Goal: Task Accomplishment & Management: Complete application form

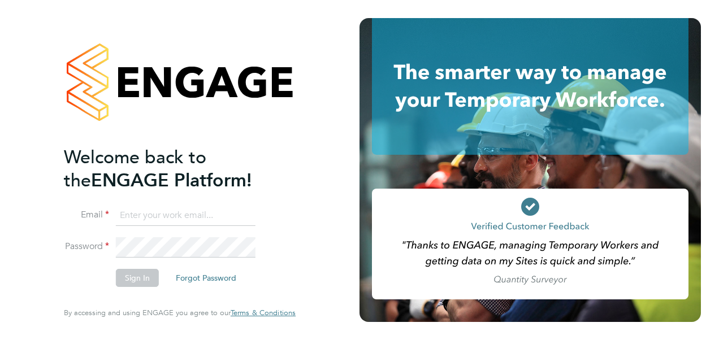
click at [183, 219] on input at bounding box center [186, 216] width 140 height 20
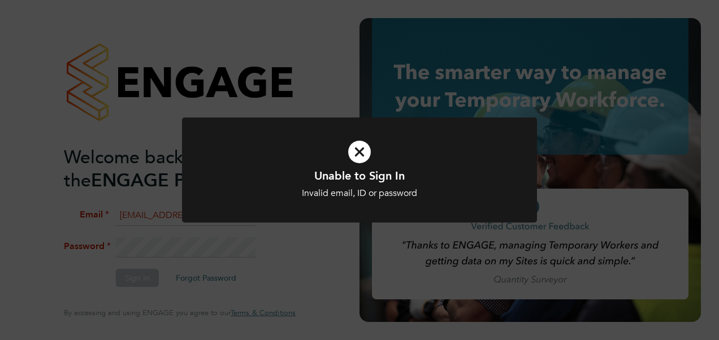
click at [260, 233] on div "Unable to Sign In Invalid email, ID or password Cancel Okay" at bounding box center [359, 177] width 355 height 119
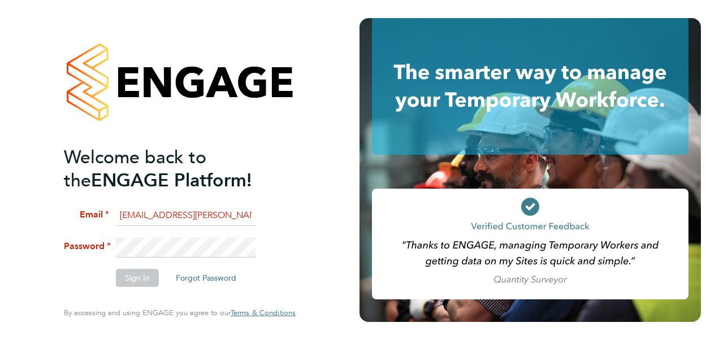
click at [447, 209] on rect at bounding box center [530, 244] width 317 height 111
drag, startPoint x: 263, startPoint y: 215, endPoint x: 108, endPoint y: 223, distance: 155.6
click at [108, 223] on li "Email engagemastervendor@hays.com" at bounding box center [174, 222] width 220 height 32
drag, startPoint x: 108, startPoint y: 223, endPoint x: 177, endPoint y: 215, distance: 69.4
click at [177, 215] on input "engagemastervendor@hays.com" at bounding box center [186, 216] width 140 height 20
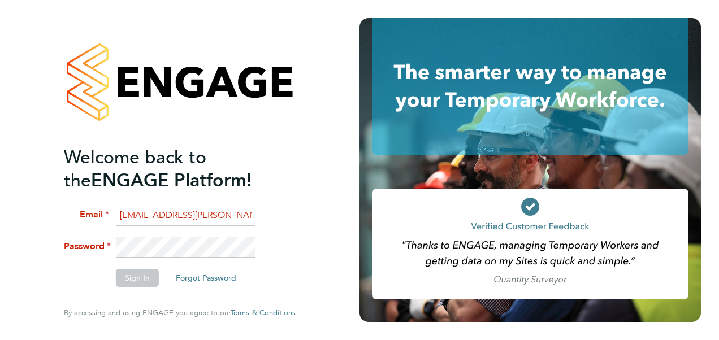
click at [259, 213] on li "Email engagemastervendor@hays.com" at bounding box center [174, 222] width 220 height 32
click at [75, 250] on li "Password" at bounding box center [174, 252] width 220 height 31
click at [123, 213] on input "engagemastervendor@hays.com" at bounding box center [186, 216] width 140 height 20
drag, startPoint x: 123, startPoint y: 213, endPoint x: 301, endPoint y: 222, distance: 177.7
click at [301, 222] on div "Welcome back to the ENGAGE Platform! Email engagemastervendor@hays.com Password…" at bounding box center [179, 170] width 277 height 340
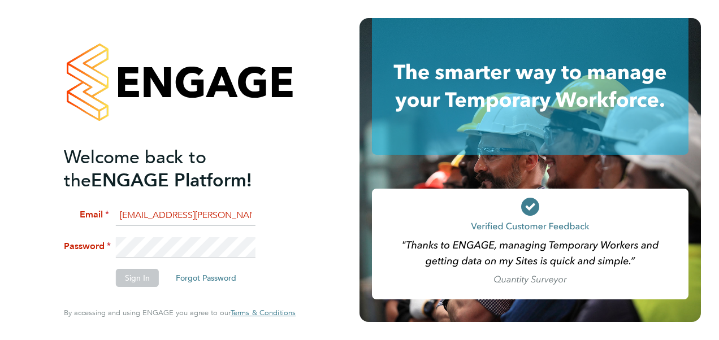
type input "e"
type input "engagemasterlogins@hays.com"
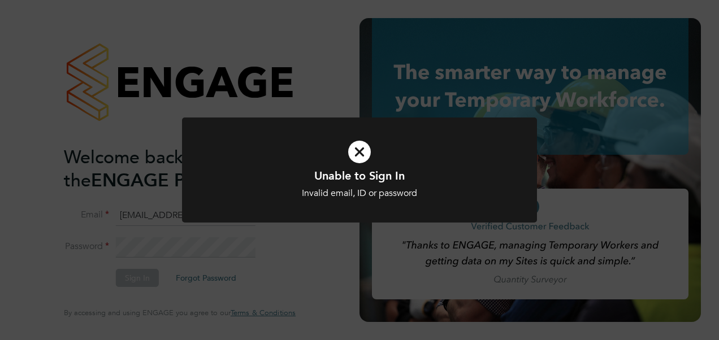
click at [214, 242] on div "Unable to Sign In Invalid email, ID or password Cancel Okay" at bounding box center [359, 170] width 719 height 340
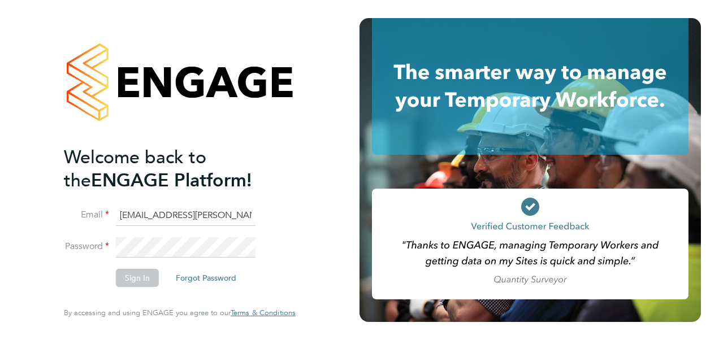
click at [89, 261] on li "Password" at bounding box center [174, 252] width 220 height 31
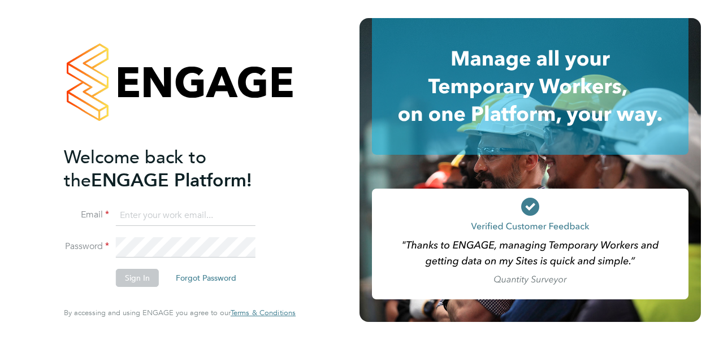
click at [188, 211] on input at bounding box center [186, 216] width 140 height 20
type input "vendorkeyaccounts2@hays.com"
click at [60, 240] on div "Welcome back to the ENGAGE Platform! Email vendorkeyaccounts2@hays.com Password…" at bounding box center [179, 170] width 277 height 340
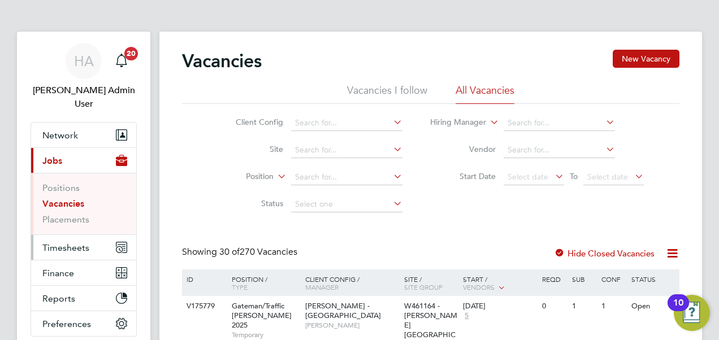
click at [82, 243] on span "Timesheets" at bounding box center [65, 248] width 47 height 11
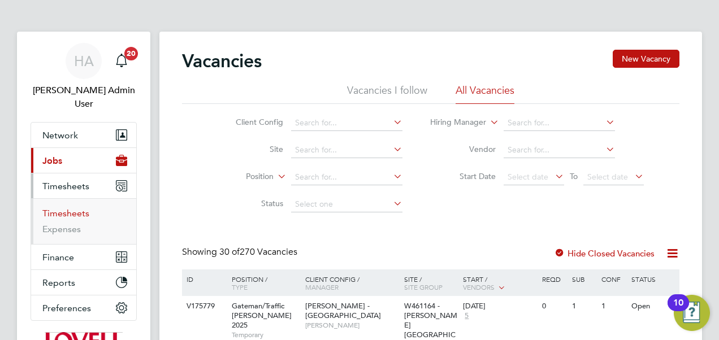
click at [70, 208] on link "Timesheets" at bounding box center [65, 213] width 47 height 11
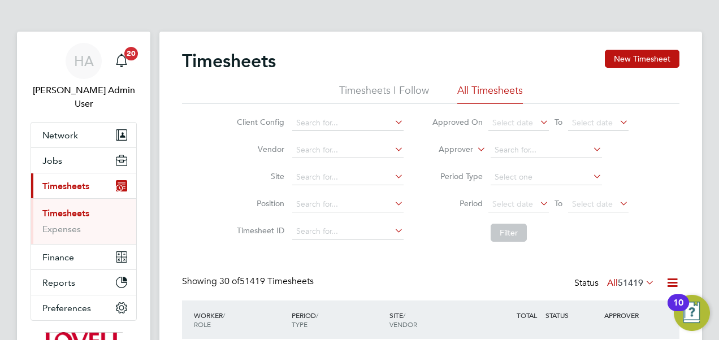
click at [643, 283] on icon at bounding box center [643, 283] width 0 height 16
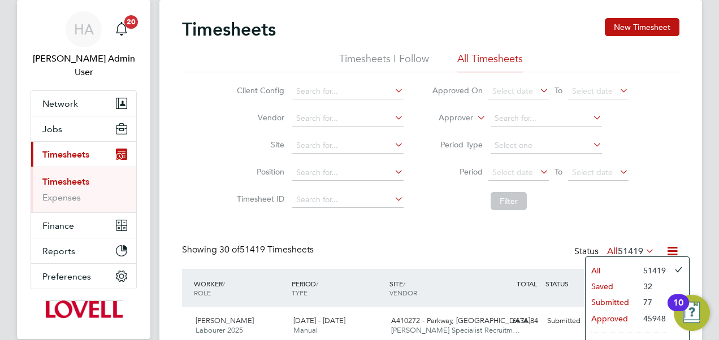
click at [624, 317] on li "Approved" at bounding box center [612, 319] width 52 height 16
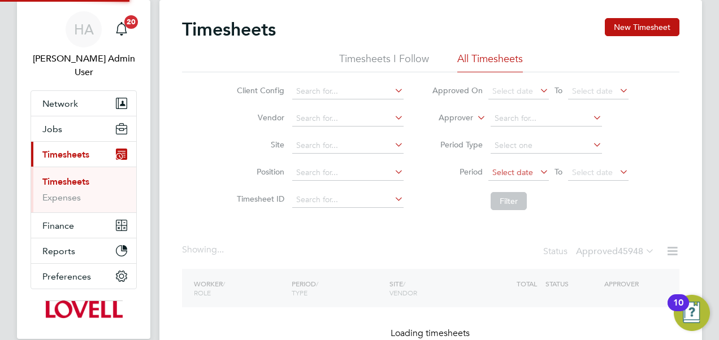
click at [514, 175] on span "Select date" at bounding box center [512, 172] width 41 height 10
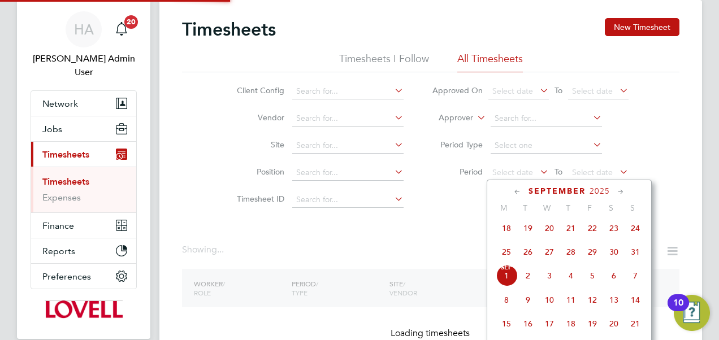
click at [614, 232] on span "23" at bounding box center [613, 228] width 21 height 21
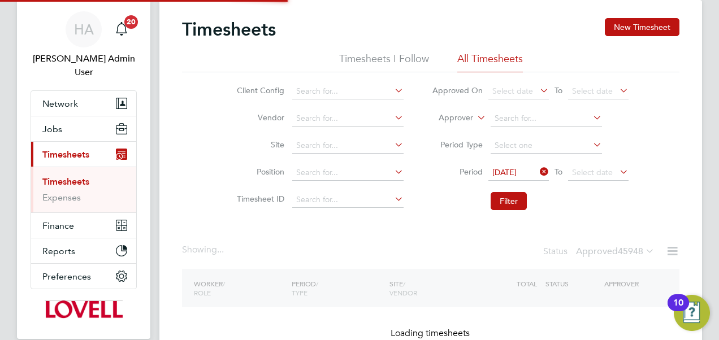
click at [587, 183] on li "Period 23 Aug 2025 To Select date" at bounding box center [530, 172] width 225 height 27
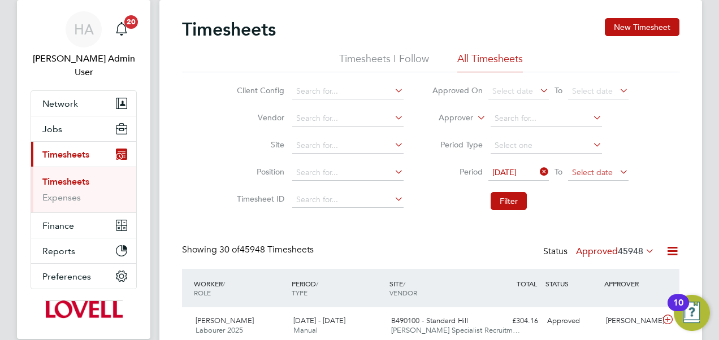
click at [596, 170] on span "Select date" at bounding box center [592, 172] width 41 height 10
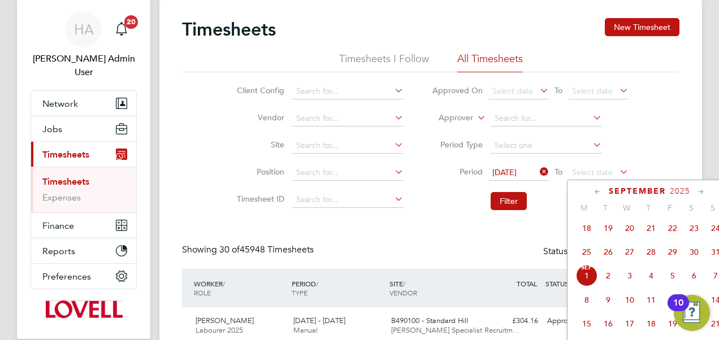
click at [674, 256] on span "29" at bounding box center [672, 251] width 21 height 21
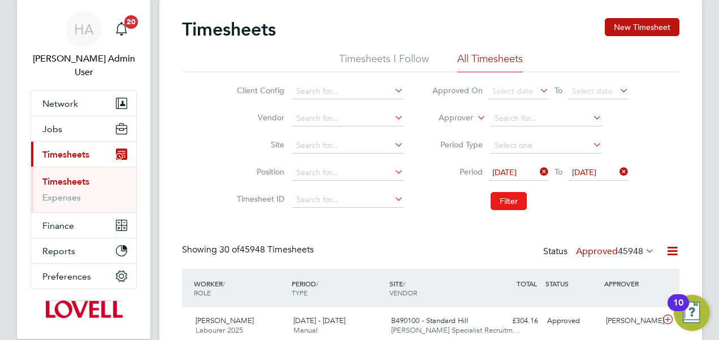
click at [501, 198] on button "Filter" at bounding box center [509, 201] width 36 height 18
click at [673, 248] on icon at bounding box center [672, 251] width 14 height 14
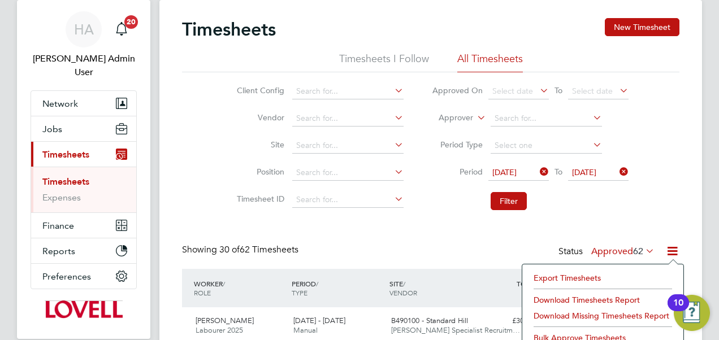
click at [565, 296] on li "Download Timesheets Report" at bounding box center [603, 300] width 150 height 16
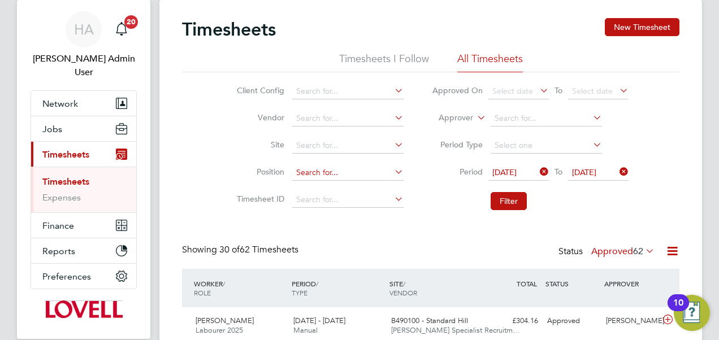
click at [305, 178] on input at bounding box center [347, 173] width 111 height 16
click at [464, 120] on label "Approver" at bounding box center [447, 117] width 51 height 11
click at [448, 129] on li "Worker" at bounding box center [445, 131] width 55 height 15
drag, startPoint x: 515, startPoint y: 118, endPoint x: 517, endPoint y: 111, distance: 6.4
click at [517, 111] on input at bounding box center [546, 119] width 111 height 16
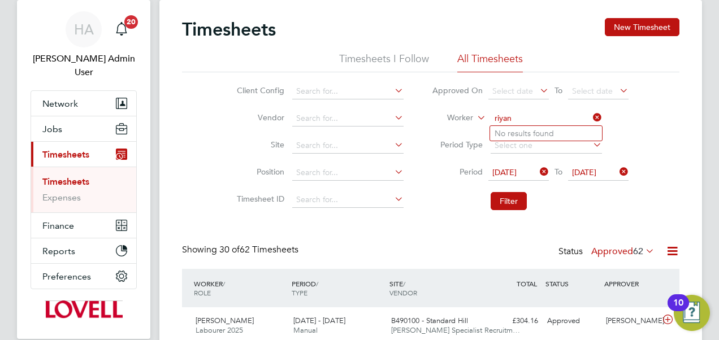
type input "riyan"
click at [521, 114] on input at bounding box center [546, 119] width 111 height 16
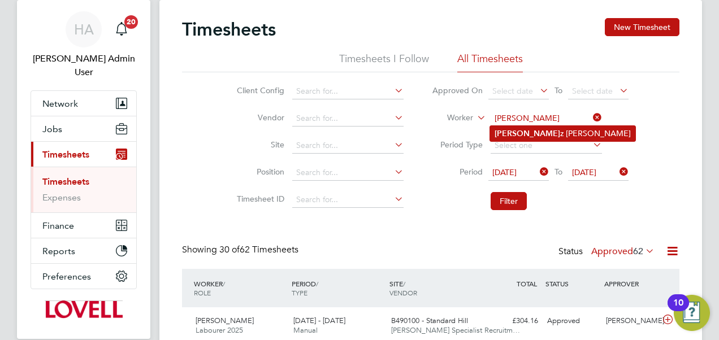
click at [514, 135] on li "Riya z Yusuf" at bounding box center [562, 133] width 145 height 15
type input "Riyaz Yusuf"
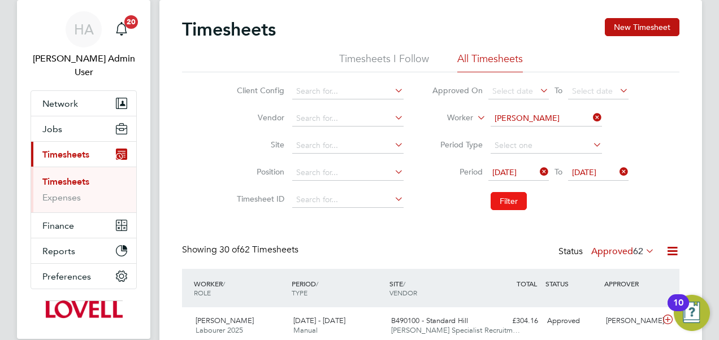
click at [504, 194] on button "Filter" at bounding box center [509, 201] width 36 height 18
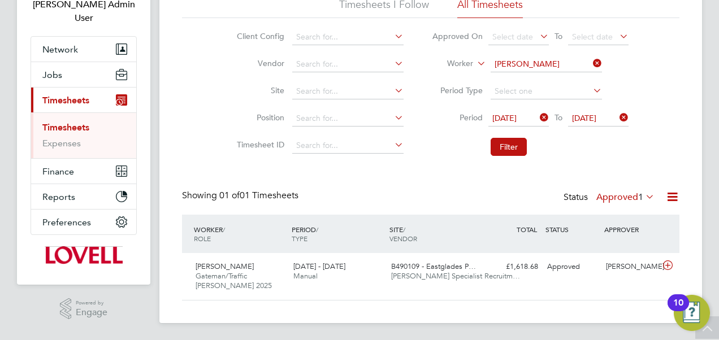
click at [449, 267] on span "B490109 - Eastglades P…" at bounding box center [433, 267] width 85 height 10
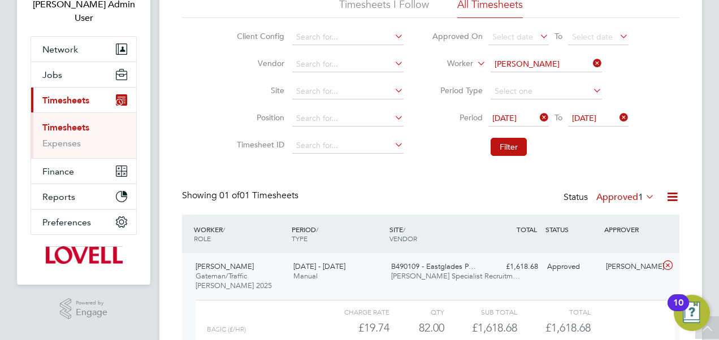
scroll to position [190, 0]
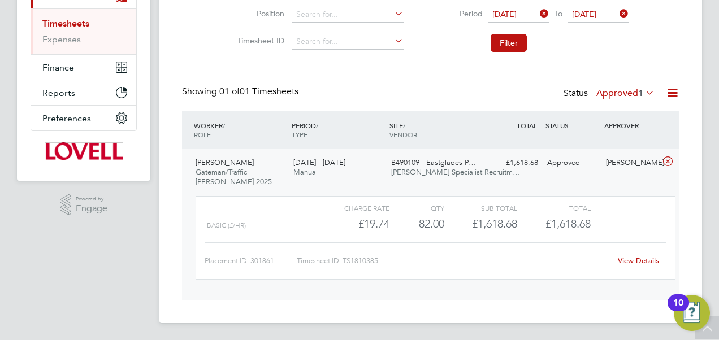
click at [638, 256] on link "View Details" at bounding box center [638, 261] width 41 height 10
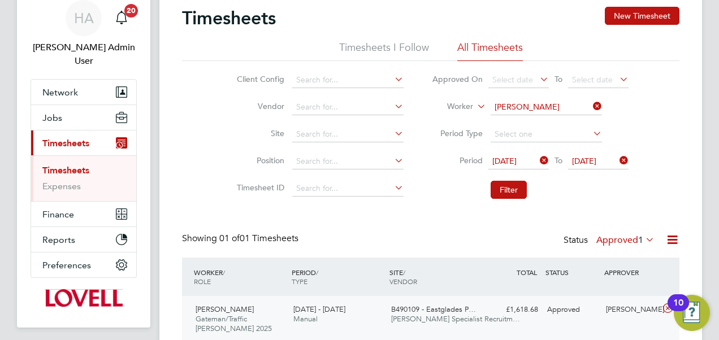
click at [591, 104] on icon at bounding box center [591, 106] width 0 height 16
click at [526, 106] on input at bounding box center [546, 107] width 111 height 16
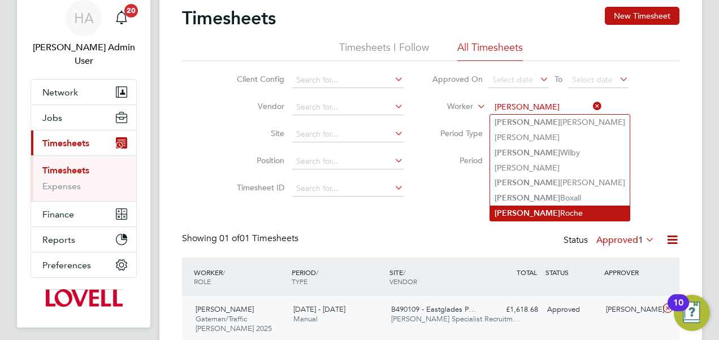
click at [533, 214] on li "Rebecca Roche" at bounding box center [560, 213] width 140 height 15
type input "Rebecca Roche"
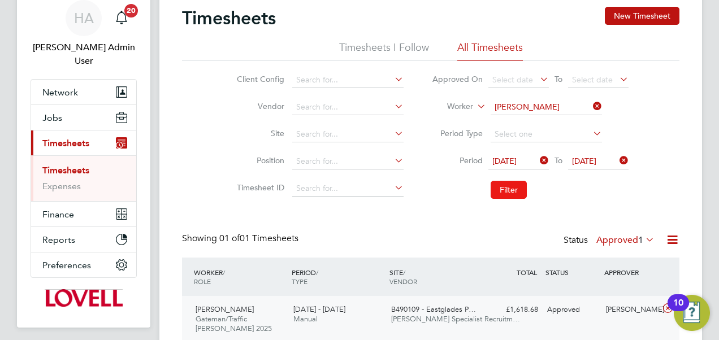
click at [514, 189] on button "Filter" at bounding box center [509, 190] width 36 height 18
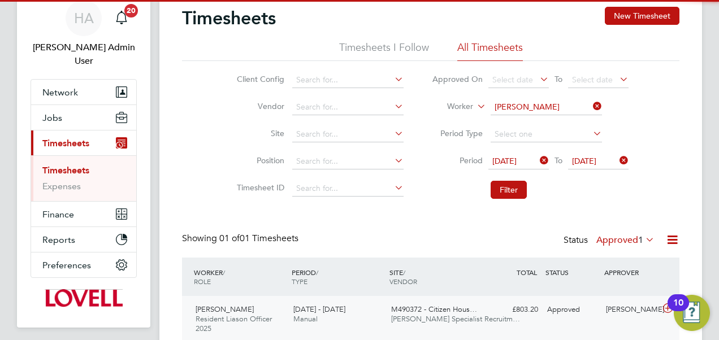
scroll to position [86, 0]
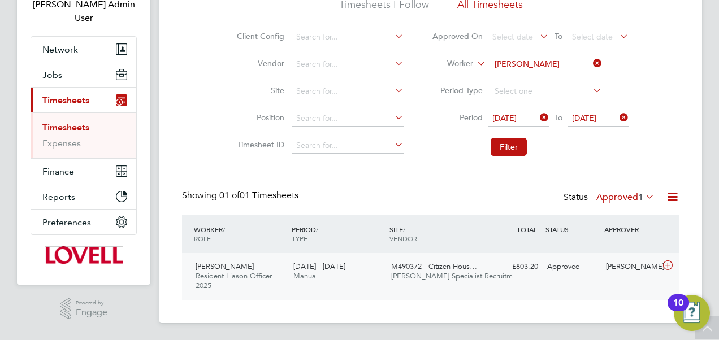
click at [445, 276] on span "Hays Specialist Recruitm…" at bounding box center [455, 276] width 129 height 10
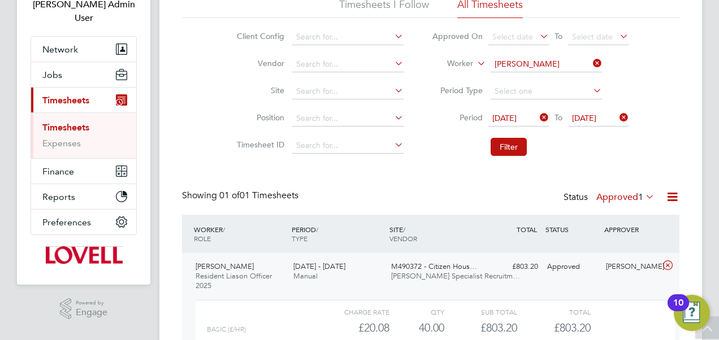
scroll to position [157, 0]
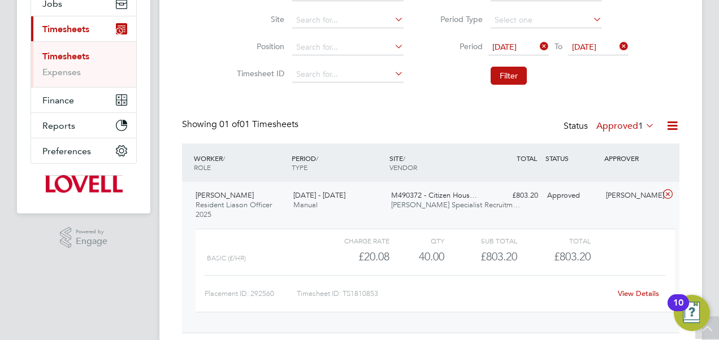
click at [634, 291] on link "View Details" at bounding box center [638, 294] width 41 height 10
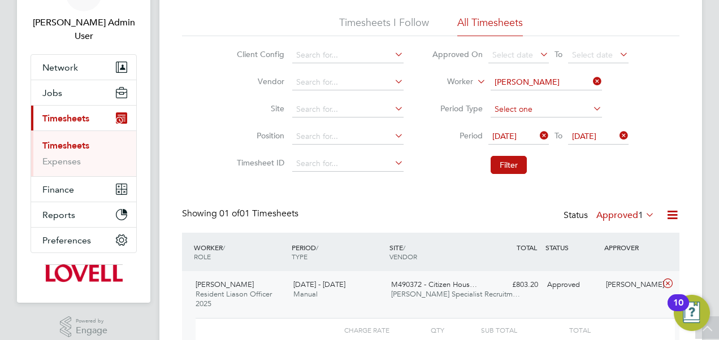
scroll to position [68, 0]
click at [591, 78] on icon at bounding box center [591, 81] width 0 height 16
click at [548, 78] on input at bounding box center [546, 83] width 111 height 16
click at [519, 95] on li "Cliff ord Burba ge" at bounding box center [546, 97] width 112 height 15
type input "Clifford Burbage"
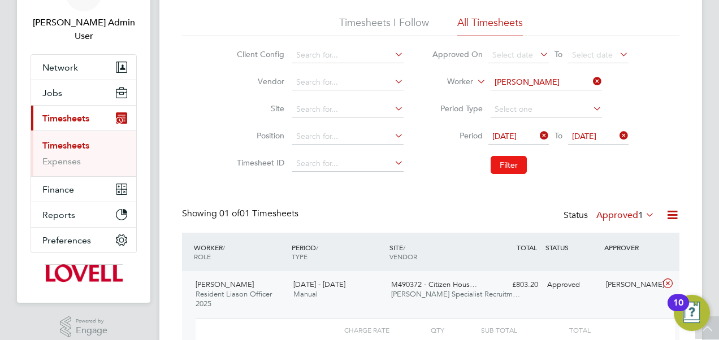
click at [512, 171] on button "Filter" at bounding box center [509, 165] width 36 height 18
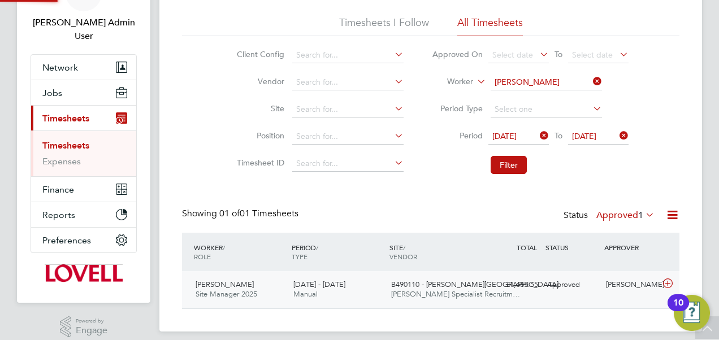
scroll to position [28, 98]
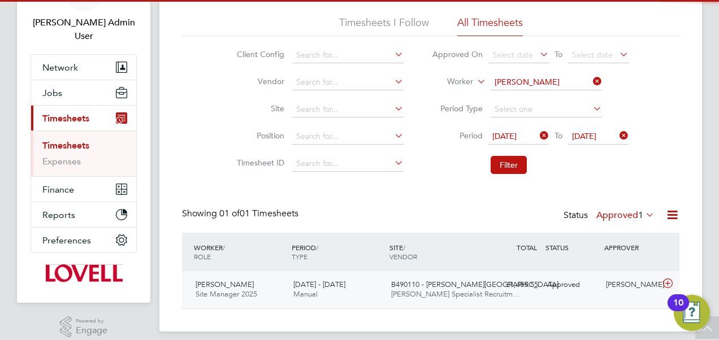
click at [500, 301] on div "Clifford Burbage Site Manager 2025 23 - 29 Aug 2025 23 - 29 Aug 2025 Manual B49…" at bounding box center [430, 289] width 497 height 37
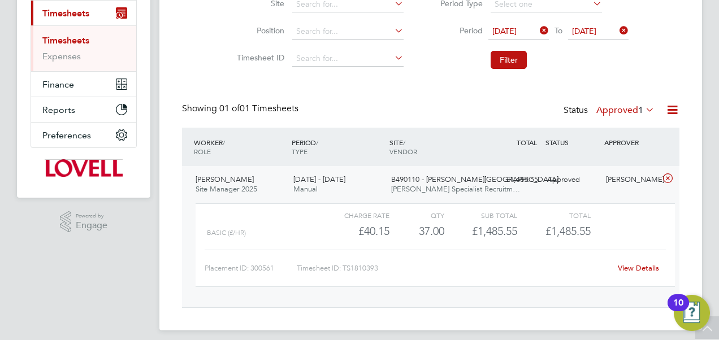
scroll to position [180, 0]
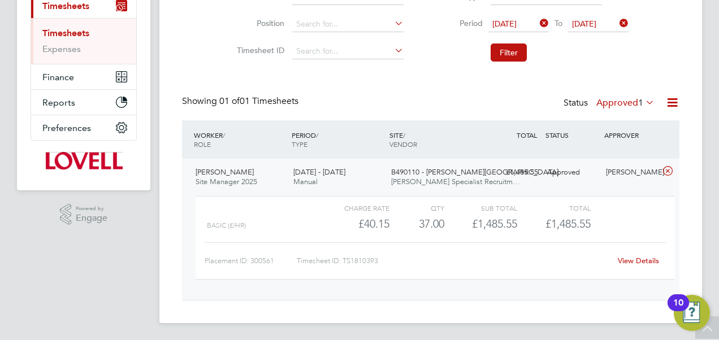
click at [635, 257] on link "View Details" at bounding box center [638, 261] width 41 height 10
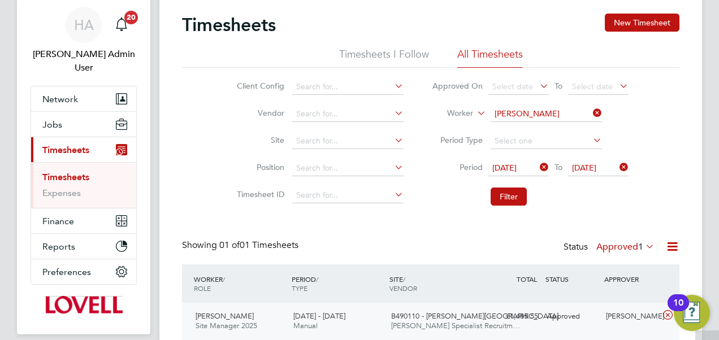
scroll to position [37, 0]
click at [591, 110] on icon at bounding box center [591, 113] width 0 height 16
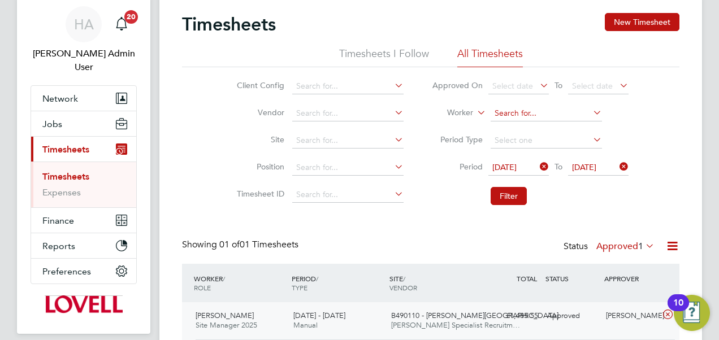
click at [535, 113] on input at bounding box center [546, 114] width 111 height 16
click at [517, 121] on li "Andrea Sc ibisz" at bounding box center [546, 128] width 112 height 15
type input "Andrea Scibisz"
click at [509, 192] on button "Filter" at bounding box center [509, 196] width 36 height 18
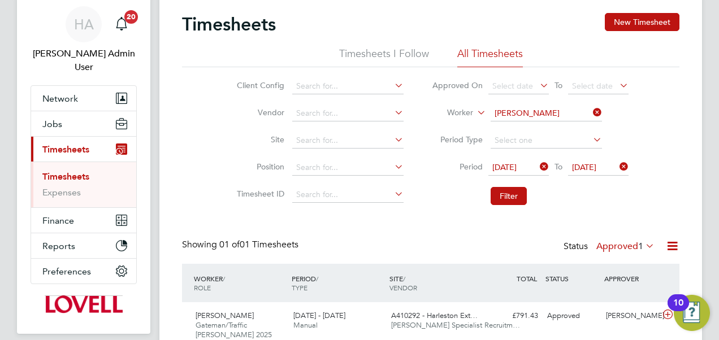
scroll to position [86, 0]
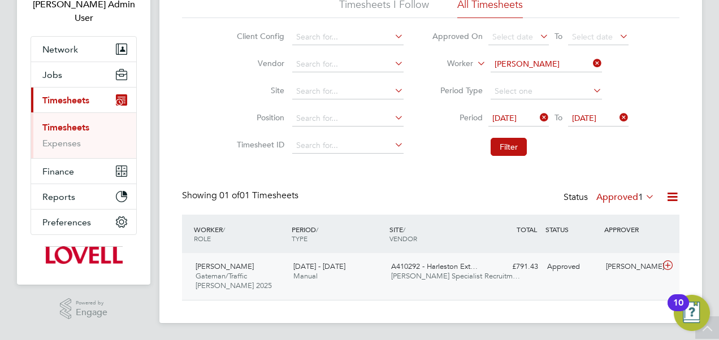
click at [455, 265] on span "A410292 - Harleston Ext…" at bounding box center [434, 267] width 86 height 10
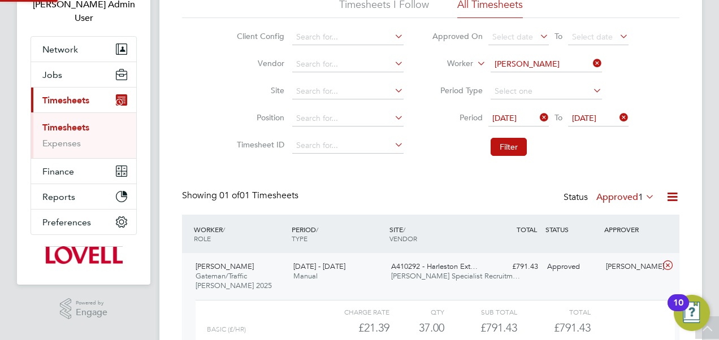
scroll to position [19, 110]
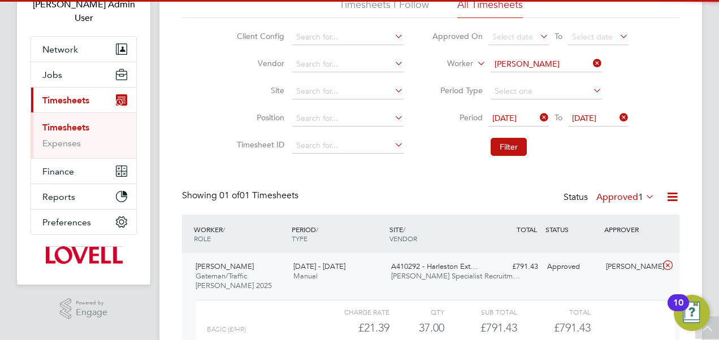
click at [455, 265] on span "A410292 - Harleston Ext…" at bounding box center [434, 267] width 86 height 10
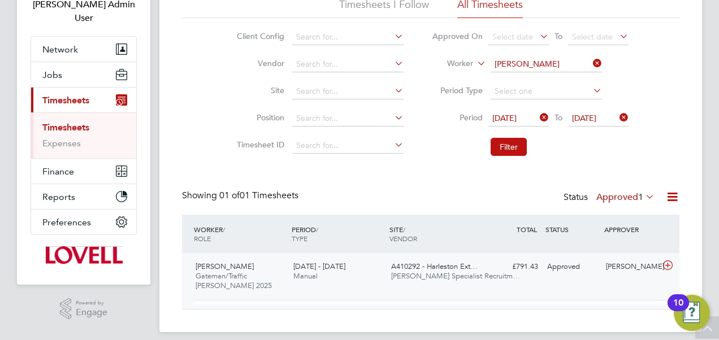
scroll to position [86, 0]
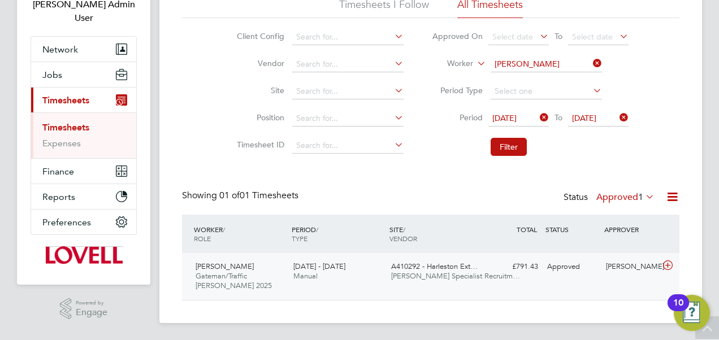
click at [582, 277] on div "Andrea Scibisz Gateman/Traffic Marshall 2025 23 - 29 Aug 2025 23 - 29 Aug 2025 …" at bounding box center [430, 276] width 497 height 47
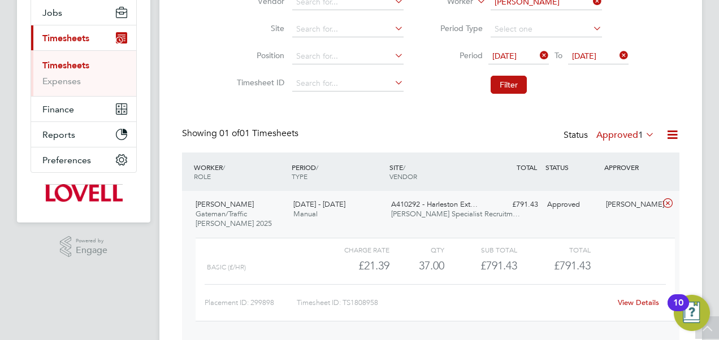
scroll to position [150, 0]
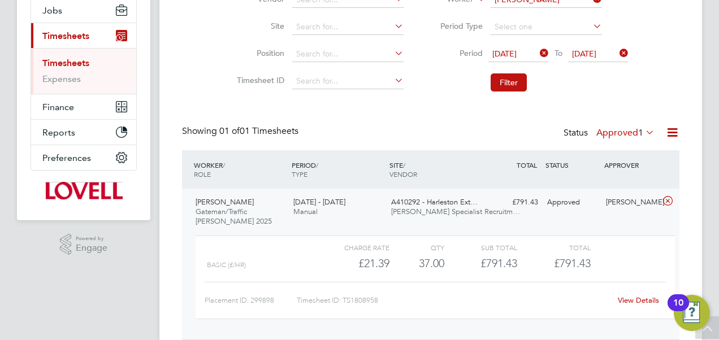
click at [636, 302] on link "View Details" at bounding box center [638, 301] width 41 height 10
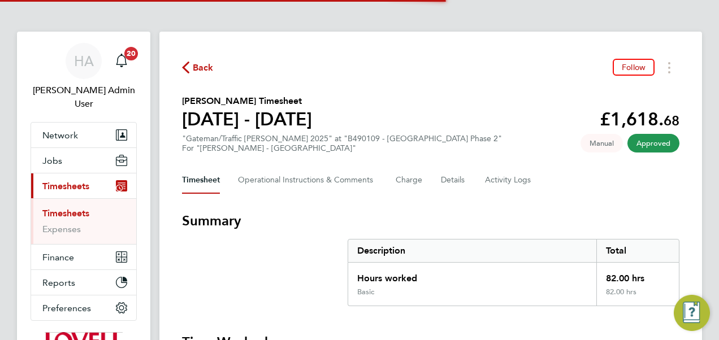
click at [543, 217] on h3 "Summary" at bounding box center [430, 221] width 497 height 18
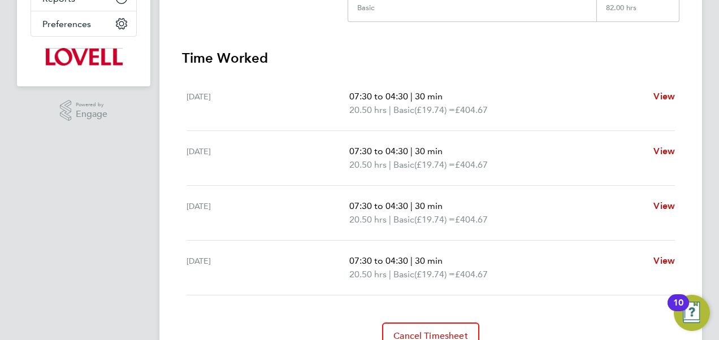
scroll to position [285, 0]
click at [666, 96] on span "View" at bounding box center [663, 95] width 21 height 11
select select "30"
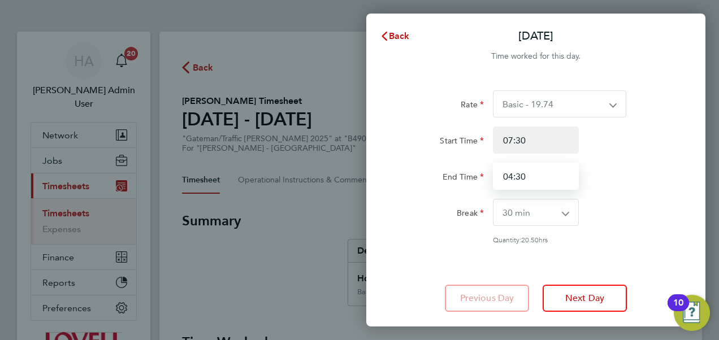
click at [543, 177] on input "04:30" at bounding box center [536, 176] width 86 height 27
drag, startPoint x: 543, startPoint y: 177, endPoint x: 452, endPoint y: 198, distance: 93.4
click at [452, 198] on div "Rate Basic - 19.74 Overtime - 28.31 Start Time 07:30 End Time 04:30 Break 0 min…" at bounding box center [536, 167] width 276 height 154
type input "16:30"
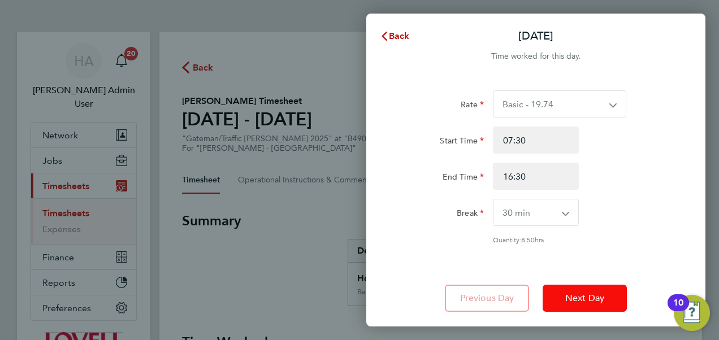
click at [561, 300] on button "Next Day" at bounding box center [585, 298] width 84 height 27
click at [578, 294] on span "Next Day" at bounding box center [584, 298] width 39 height 11
click at [587, 293] on span "Next Day" at bounding box center [584, 298] width 39 height 11
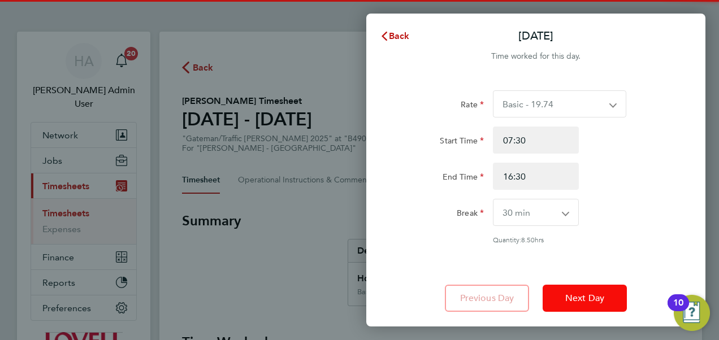
click at [587, 293] on span "Next Day" at bounding box center [584, 298] width 39 height 11
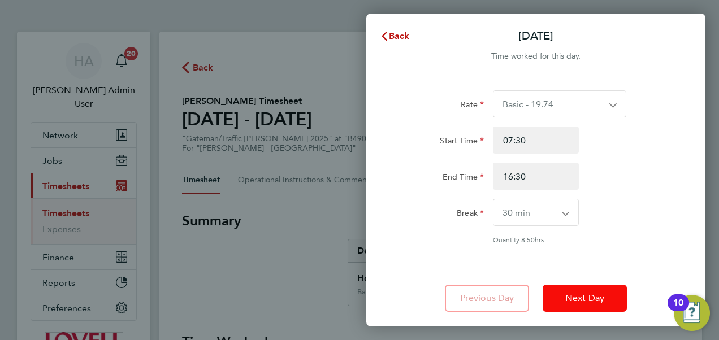
click at [587, 293] on span "Next Day" at bounding box center [584, 298] width 39 height 11
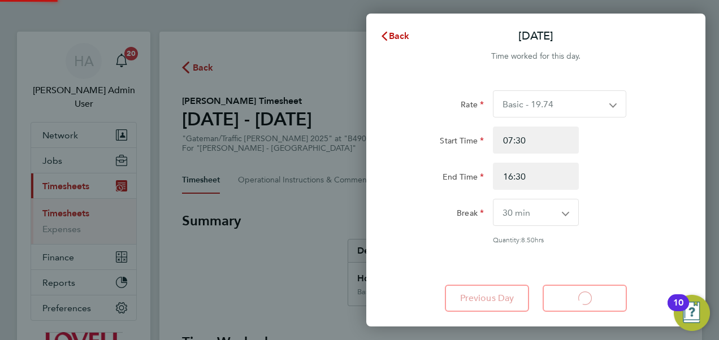
click at [587, 293] on app-form-button "Next Day Loading" at bounding box center [581, 298] width 91 height 27
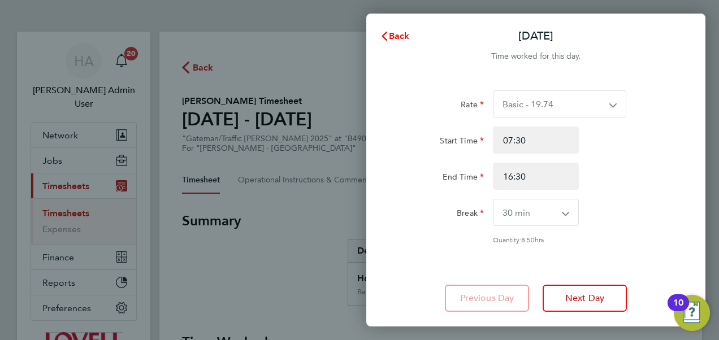
click at [389, 38] on span "Back" at bounding box center [399, 36] width 21 height 11
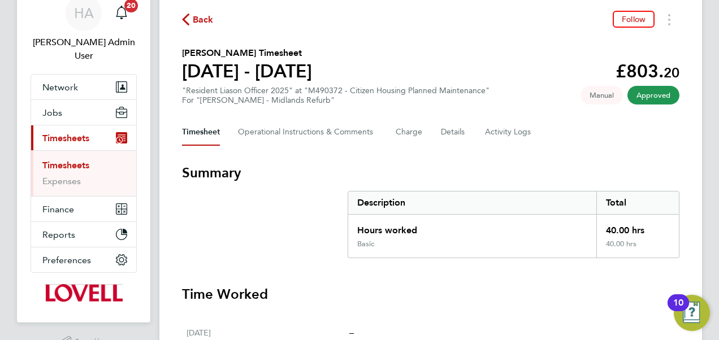
scroll to position [47, 0]
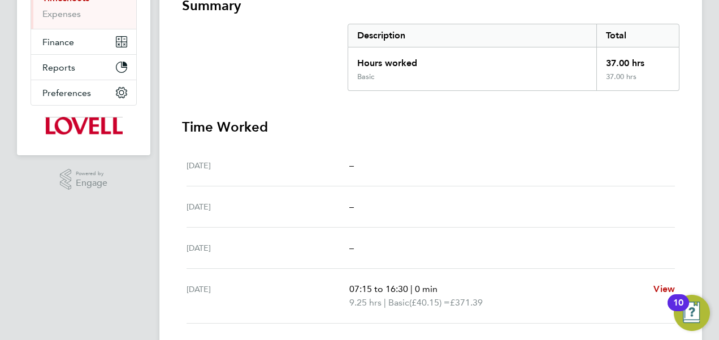
scroll to position [217, 0]
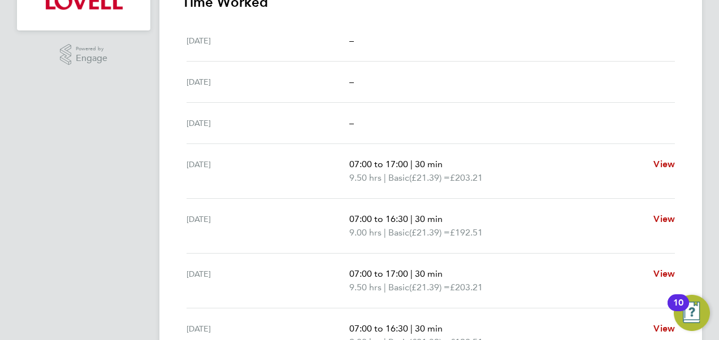
scroll to position [364, 0]
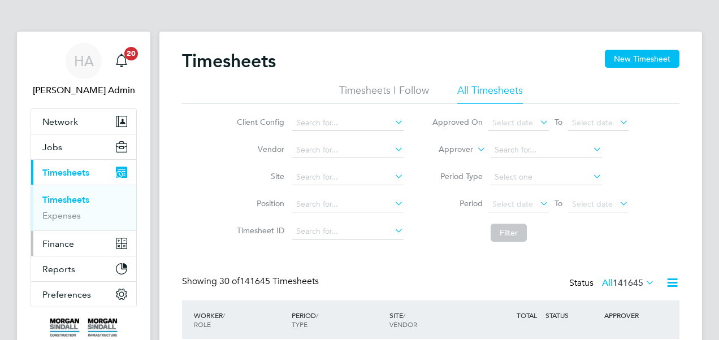
click at [64, 241] on span "Finance" at bounding box center [58, 244] width 32 height 11
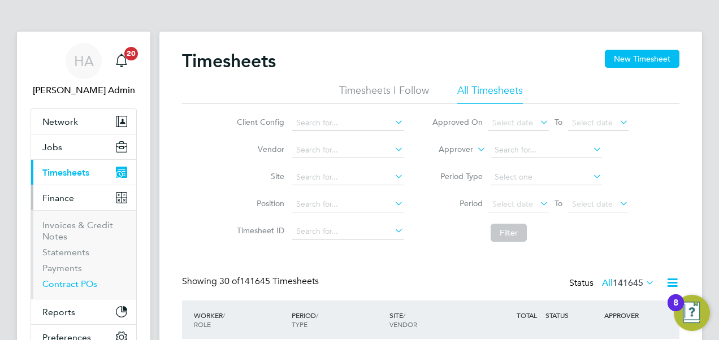
click at [59, 284] on link "Contract POs" at bounding box center [69, 284] width 55 height 11
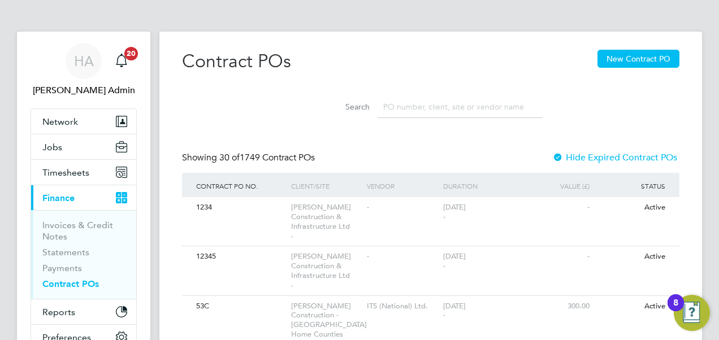
click at [412, 112] on input at bounding box center [460, 107] width 165 height 22
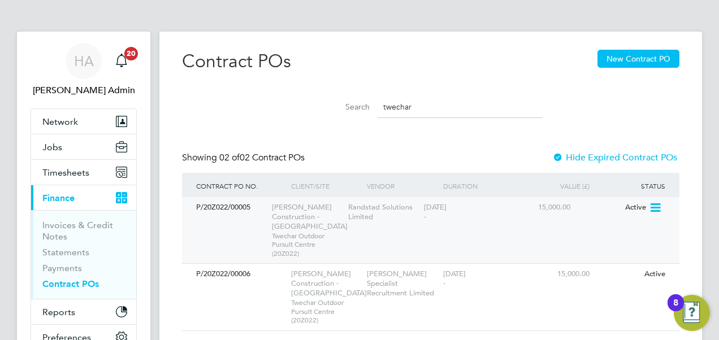
click at [366, 249] on div "P/20Z022/00005 Morgan Sindall Construction - Scotland Twechar Outdoor Pursuit C…" at bounding box center [430, 230] width 497 height 66
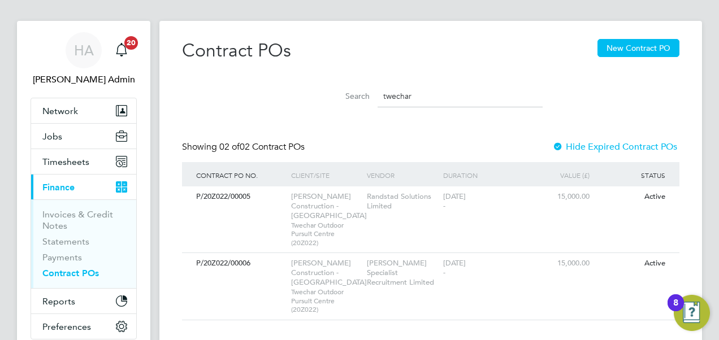
click at [418, 97] on input "twechar" at bounding box center [460, 96] width 165 height 22
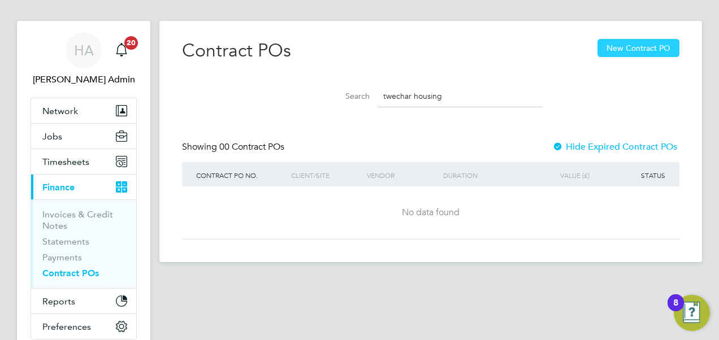
type input "twechar housing"
click at [633, 42] on button "New Contract PO" at bounding box center [639, 48] width 82 height 18
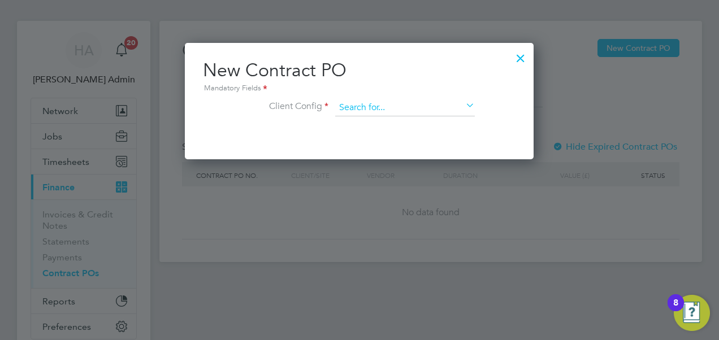
click at [403, 108] on input at bounding box center [405, 107] width 140 height 17
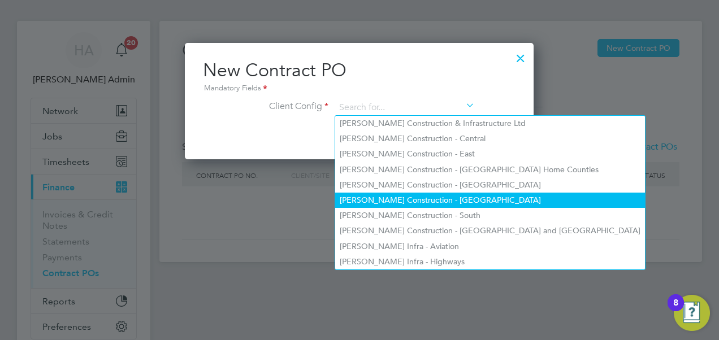
click at [399, 199] on li "[PERSON_NAME] Construction - [GEOGRAPHIC_DATA]" at bounding box center [490, 200] width 310 height 15
type input "[PERSON_NAME] Construction - [GEOGRAPHIC_DATA]"
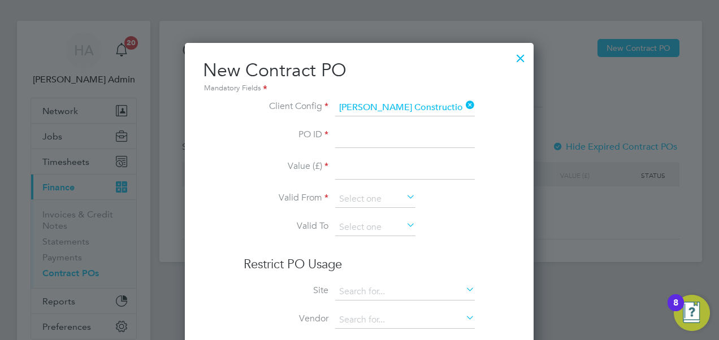
click at [321, 146] on li "PO ID" at bounding box center [359, 144] width 231 height 32
click at [347, 136] on input at bounding box center [405, 138] width 140 height 20
paste input "P/20CC11/00003"
type input "P/20CC11/00003"
click at [344, 170] on input at bounding box center [405, 169] width 140 height 20
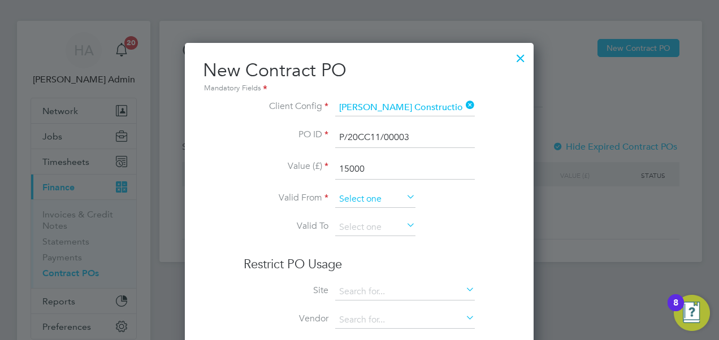
type input "15000"
click at [354, 201] on input at bounding box center [375, 199] width 80 height 17
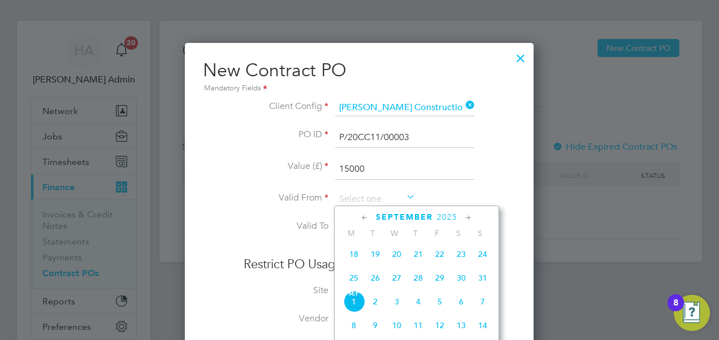
click at [352, 282] on span "25" at bounding box center [353, 277] width 21 height 21
type input "[DATE]"
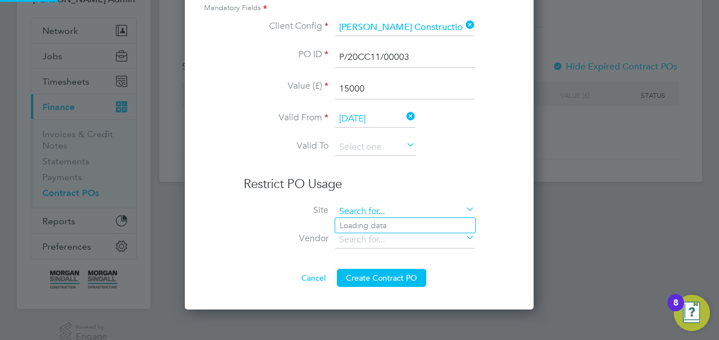
click at [387, 209] on input at bounding box center [405, 212] width 140 height 17
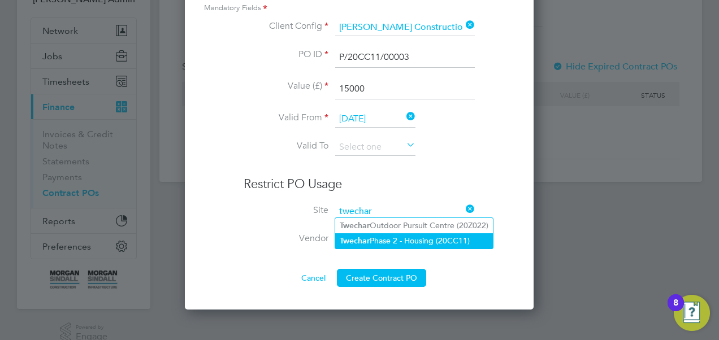
click at [383, 240] on li "Twechar Phase 2 - Housing (20CC11)" at bounding box center [414, 240] width 158 height 15
type input "Twechar Phase 2 - Housing (20CC11)"
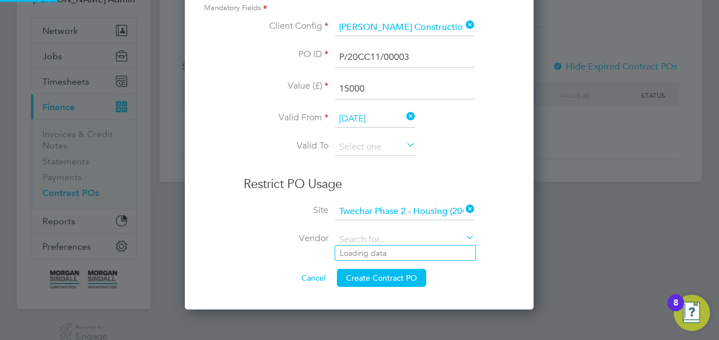
click at [383, 240] on input at bounding box center [405, 240] width 140 height 17
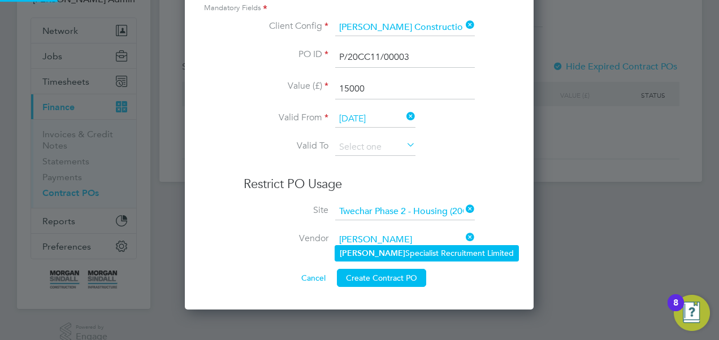
click at [374, 249] on li "Hays Specialist Recruitment Limited" at bounding box center [426, 253] width 183 height 15
type input "[PERSON_NAME] Specialist Recruitment Limited"
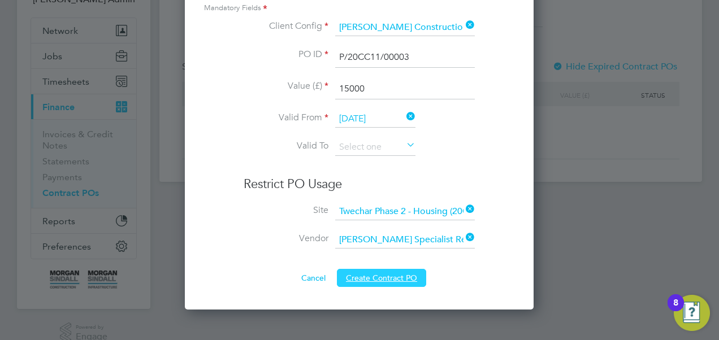
click at [369, 275] on button "Create Contract PO" at bounding box center [381, 278] width 89 height 18
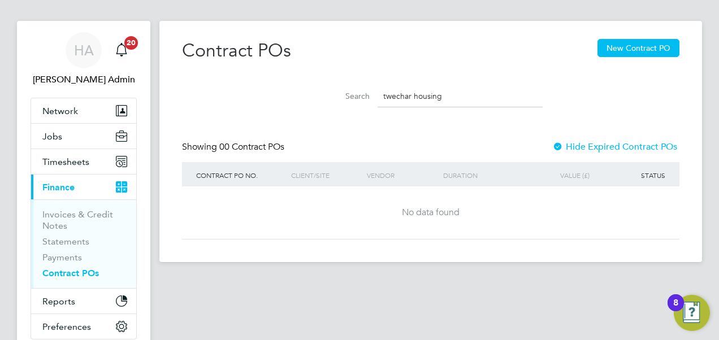
click at [465, 94] on input "twechar housing" at bounding box center [460, 96] width 165 height 22
drag, startPoint x: 458, startPoint y: 92, endPoint x: 322, endPoint y: 98, distance: 135.8
click at [322, 98] on div "Search twechar housing" at bounding box center [431, 96] width 224 height 22
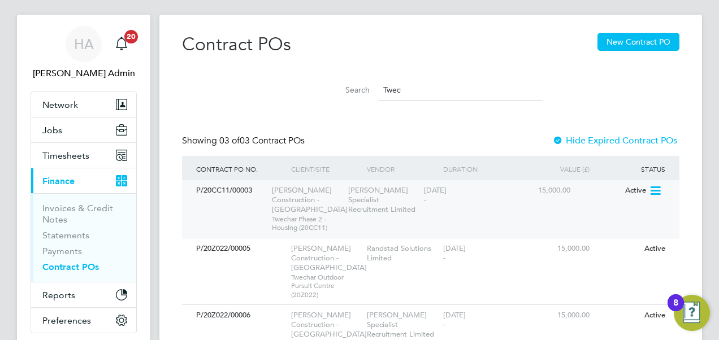
scroll to position [18, 0]
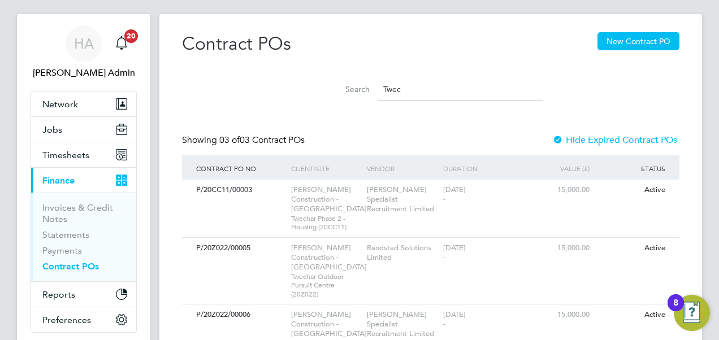
type input "Twec"
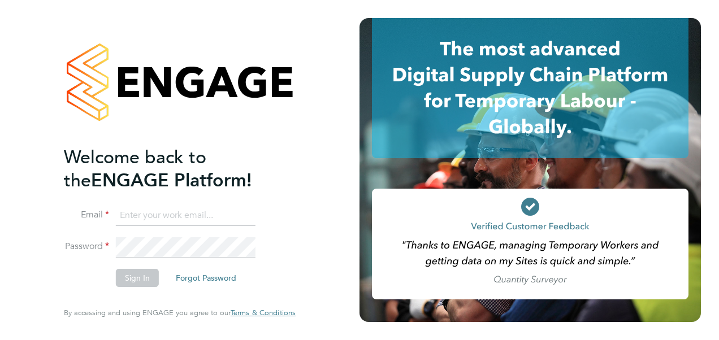
click at [163, 211] on input at bounding box center [186, 216] width 140 height 20
type input "[EMAIL_ADDRESS][PERSON_NAME][DOMAIN_NAME]"
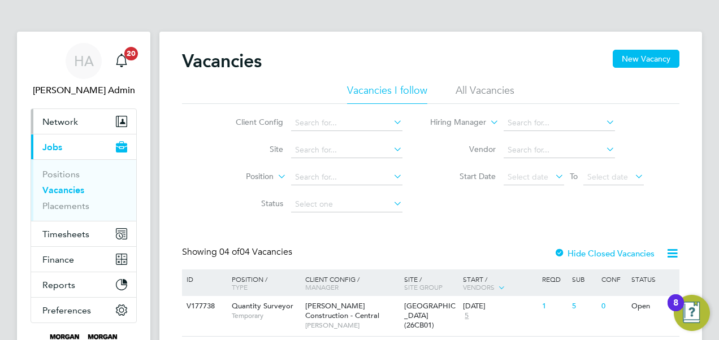
click at [58, 123] on span "Network" at bounding box center [60, 121] width 36 height 11
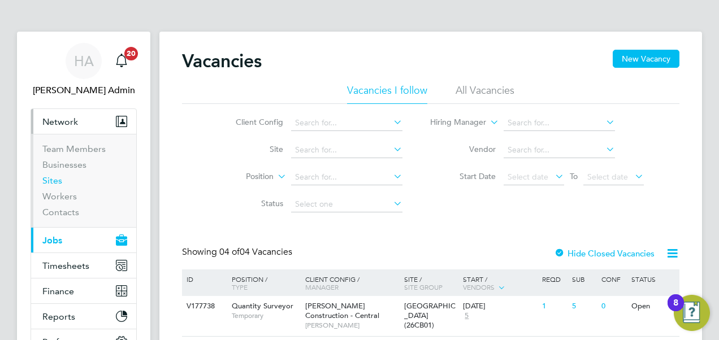
click at [58, 183] on link "Sites" at bounding box center [52, 180] width 20 height 11
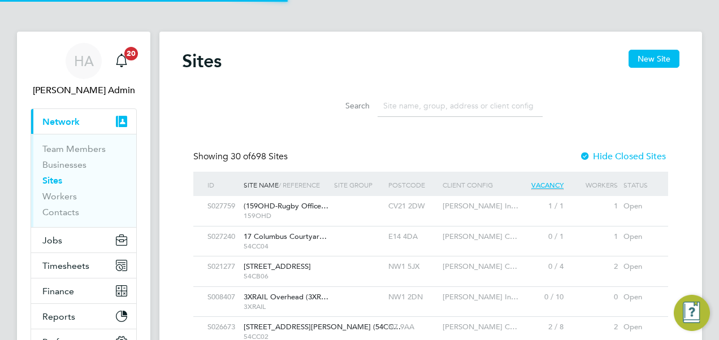
click at [402, 106] on input at bounding box center [460, 106] width 165 height 22
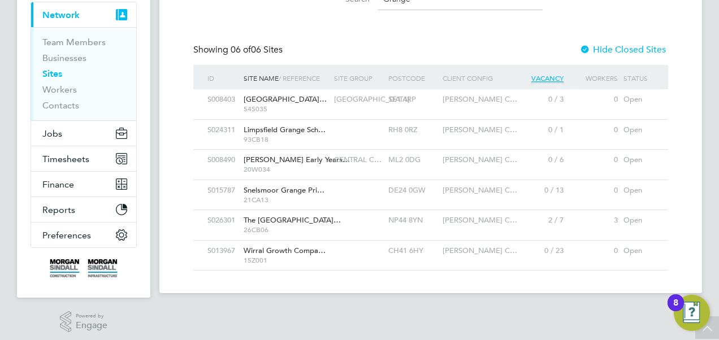
type input "Grange"
click at [312, 223] on span "The [GEOGRAPHIC_DATA]…" at bounding box center [292, 220] width 97 height 10
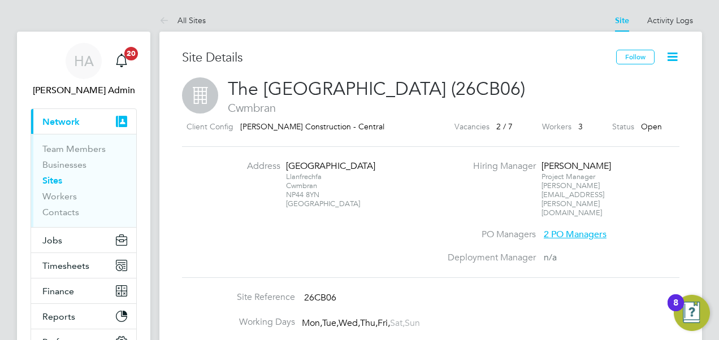
click at [579, 125] on span "3" at bounding box center [580, 127] width 5 height 10
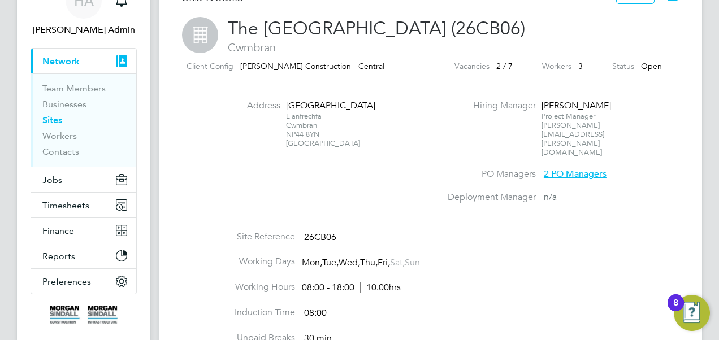
scroll to position [61, 0]
click at [76, 182] on button "Jobs" at bounding box center [83, 179] width 105 height 25
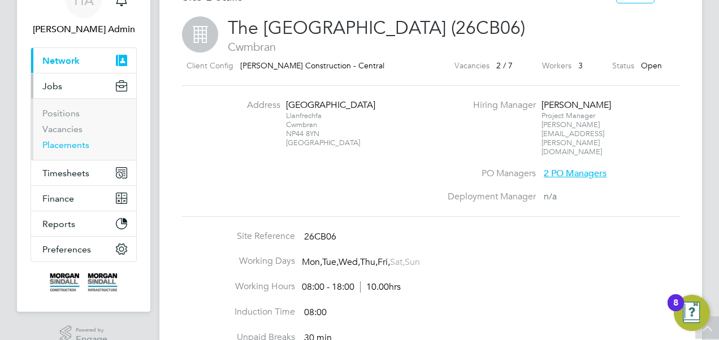
click at [77, 144] on link "Placements" at bounding box center [65, 145] width 47 height 11
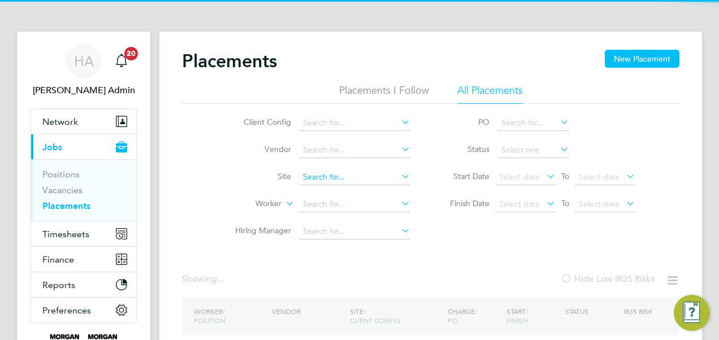
click at [344, 174] on input at bounding box center [354, 178] width 111 height 16
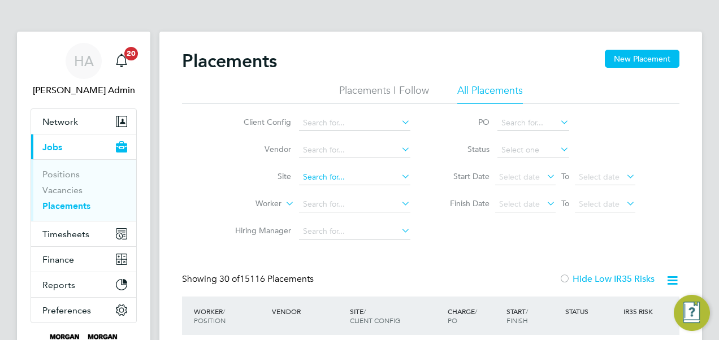
click at [344, 174] on input at bounding box center [354, 178] width 111 height 16
click at [344, 178] on input "the grangeuniver" at bounding box center [354, 178] width 111 height 16
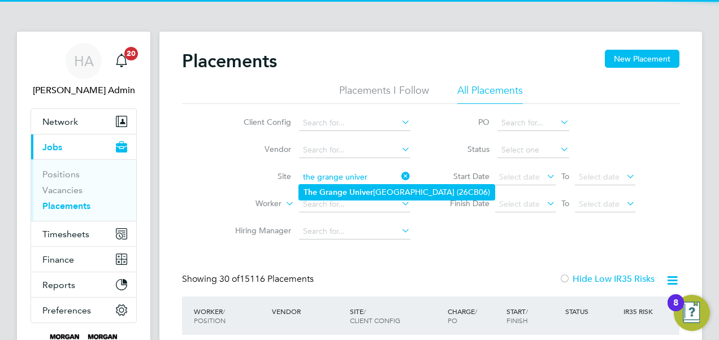
click at [338, 187] on li "The [GEOGRAPHIC_DATA] (26CB06)" at bounding box center [397, 192] width 196 height 15
type input "The [GEOGRAPHIC_DATA] (26CB06)"
